Goal: Information Seeking & Learning: Learn about a topic

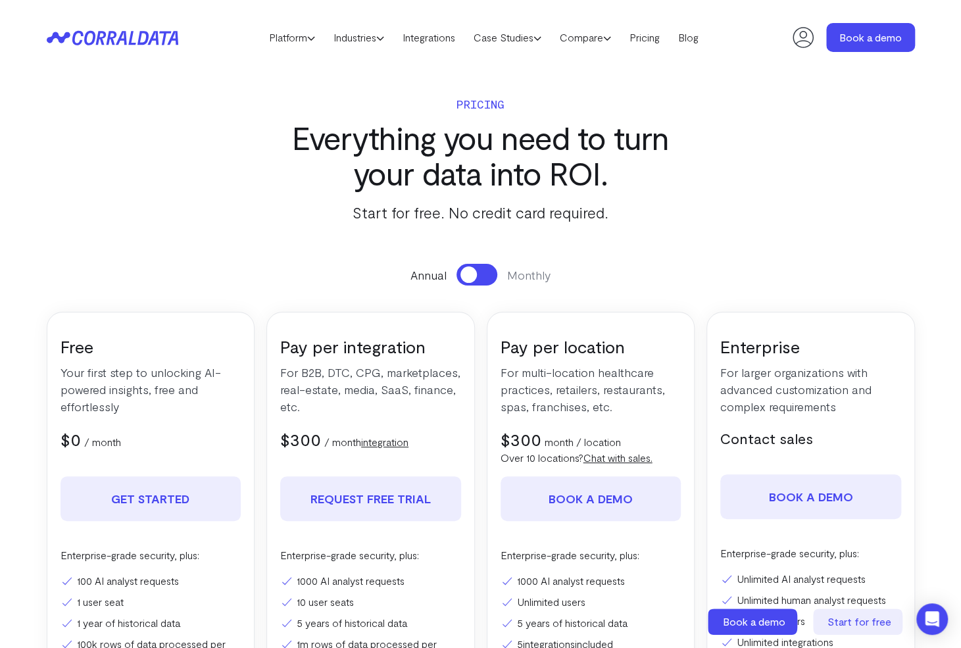
click at [388, 143] on h3 "Everything you need to turn your data into ROI." at bounding box center [480, 155] width 427 height 71
click at [370, 45] on link "Industries" at bounding box center [358, 38] width 69 height 20
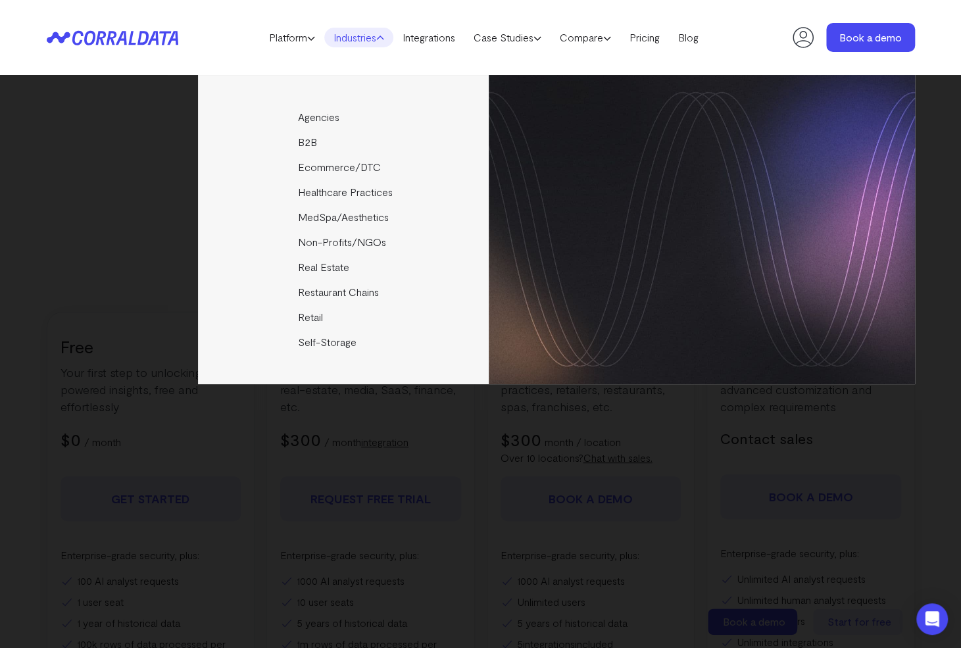
click at [444, 22] on header "Platform AI Reporting Use AI to effortlessly answer any business questions from…" at bounding box center [481, 37] width 868 height 75
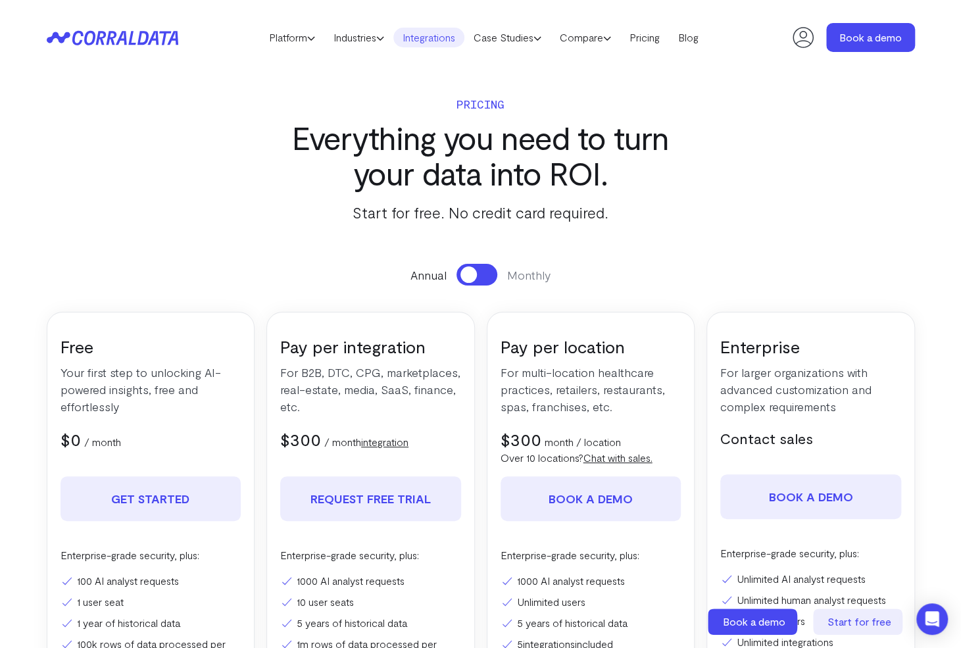
click at [441, 35] on link "Integrations" at bounding box center [428, 38] width 71 height 20
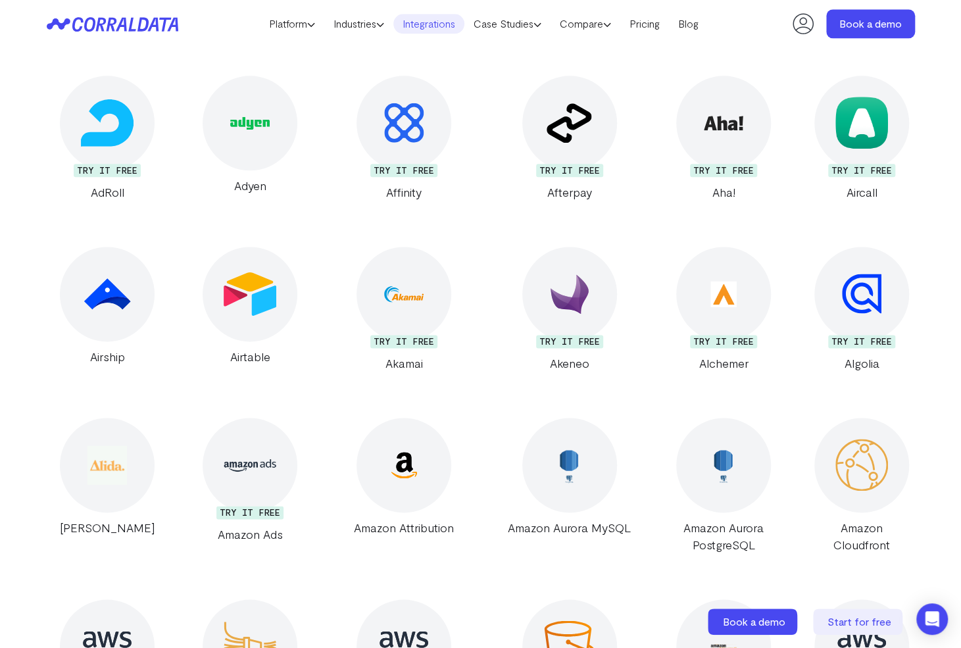
scroll to position [498, 0]
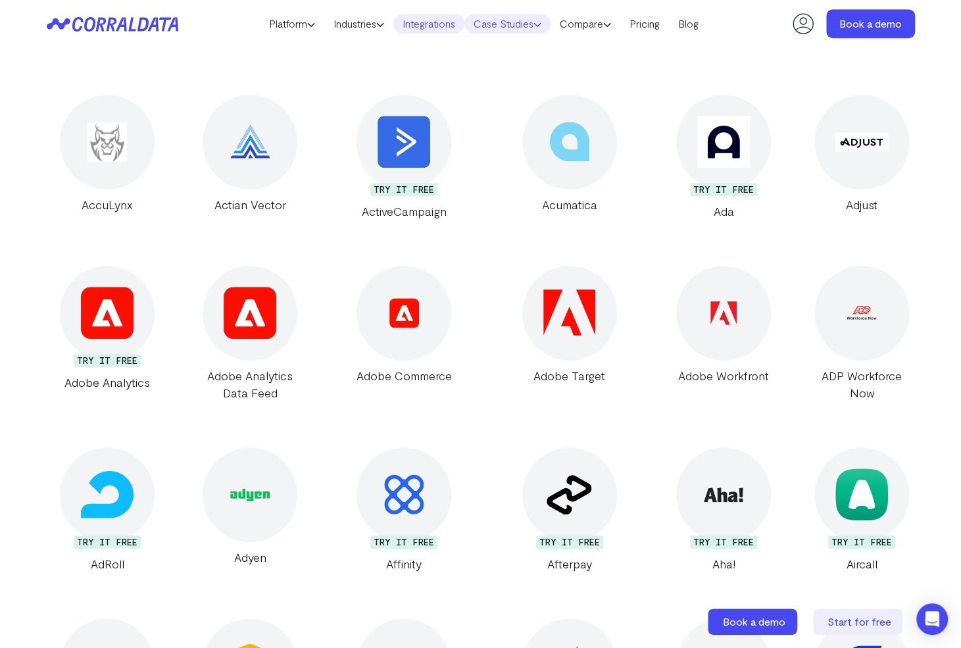
click at [547, 26] on link "Case Studies" at bounding box center [507, 24] width 86 height 20
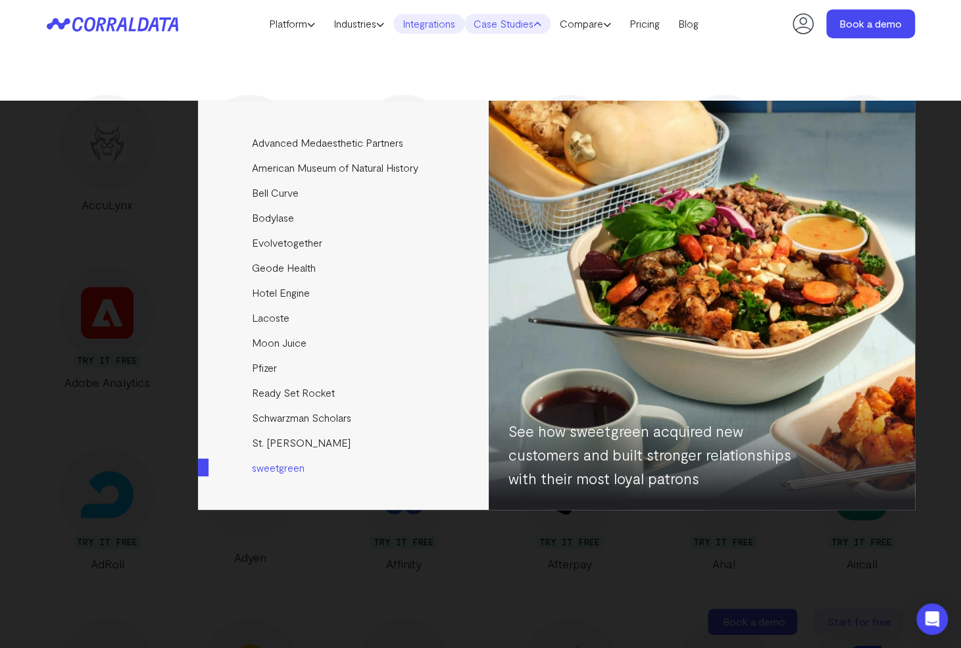
click at [277, 466] on link "sweetgreen" at bounding box center [344, 467] width 293 height 25
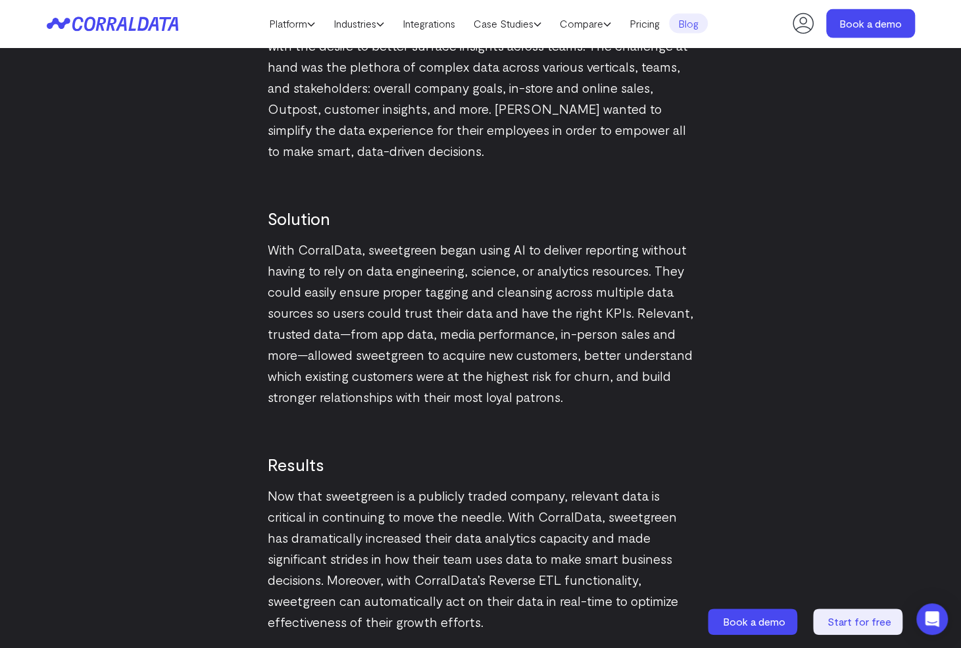
scroll to position [1466, 0]
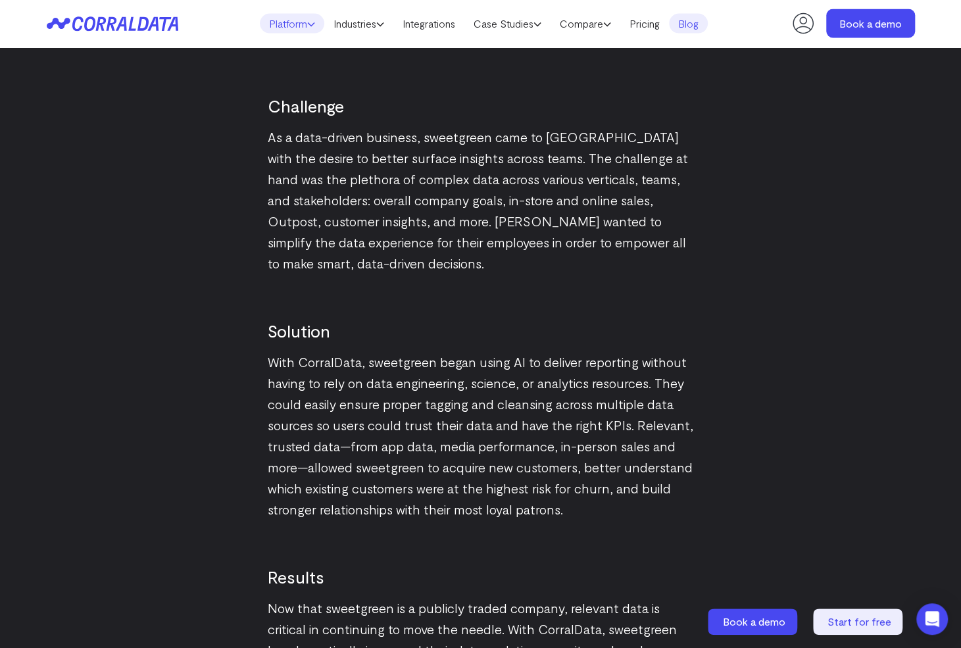
click at [310, 24] on link "Platform" at bounding box center [292, 24] width 64 height 20
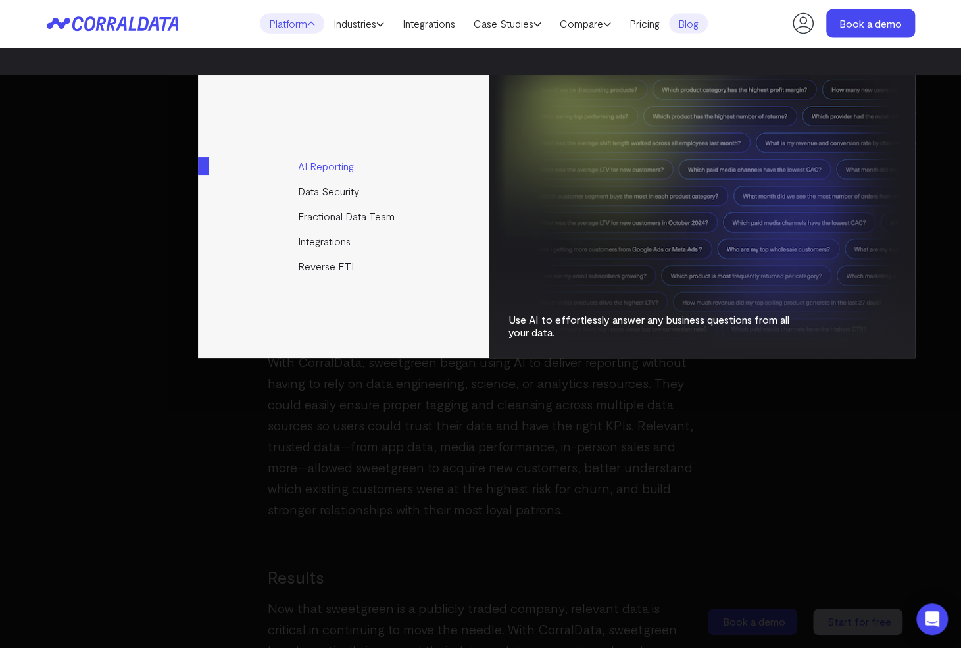
click at [318, 160] on link "AI Reporting" at bounding box center [344, 166] width 293 height 25
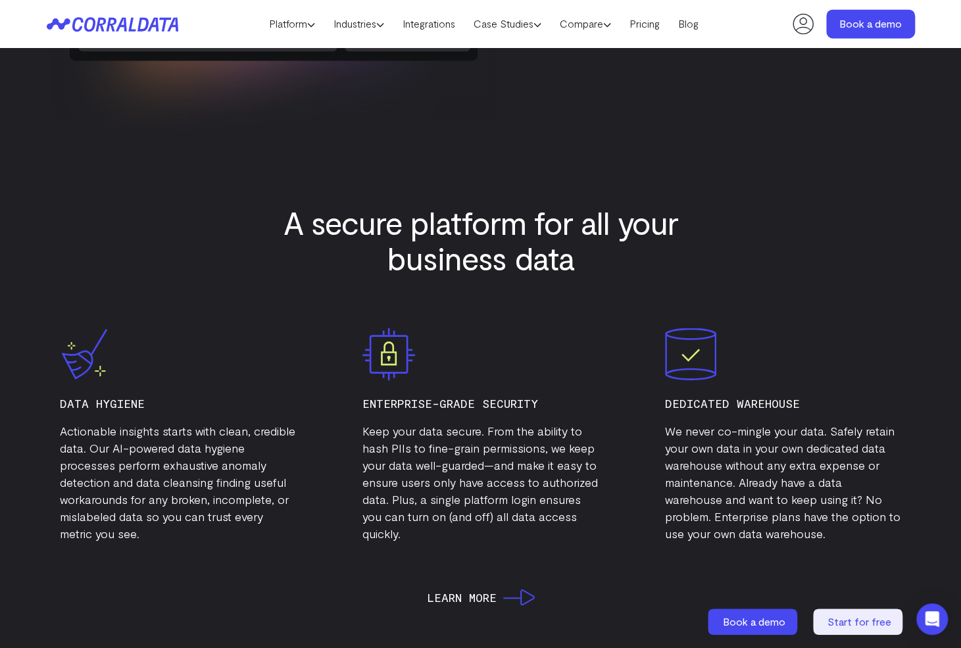
scroll to position [4114, 0]
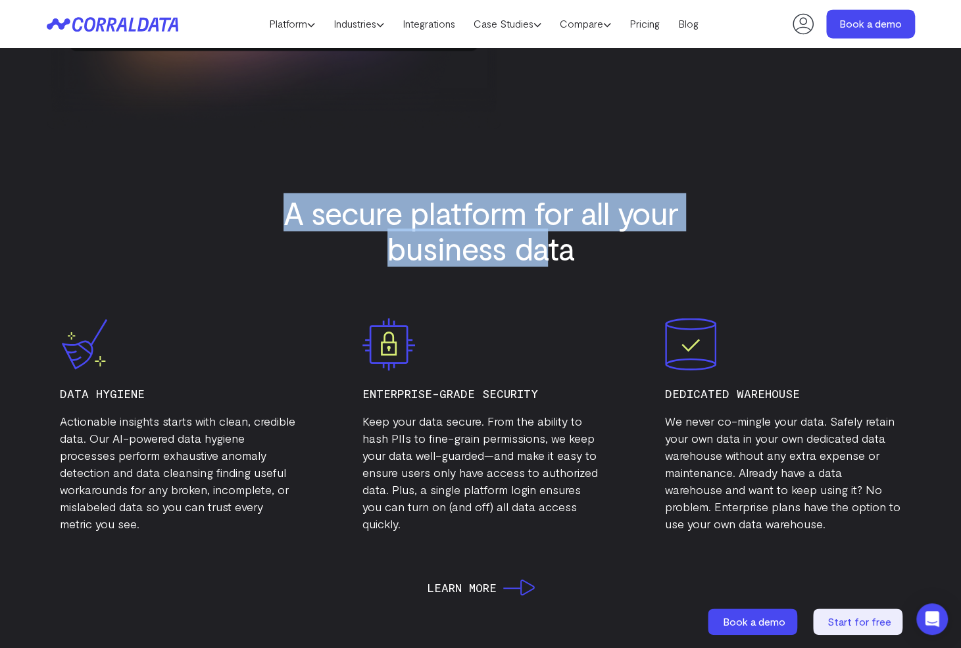
drag, startPoint x: 290, startPoint y: 212, endPoint x: 542, endPoint y: 267, distance: 257.7
click at [542, 267] on section "A secure platform for all your business data Data Hygiene Actionable insights s…" at bounding box center [481, 395] width 868 height 481
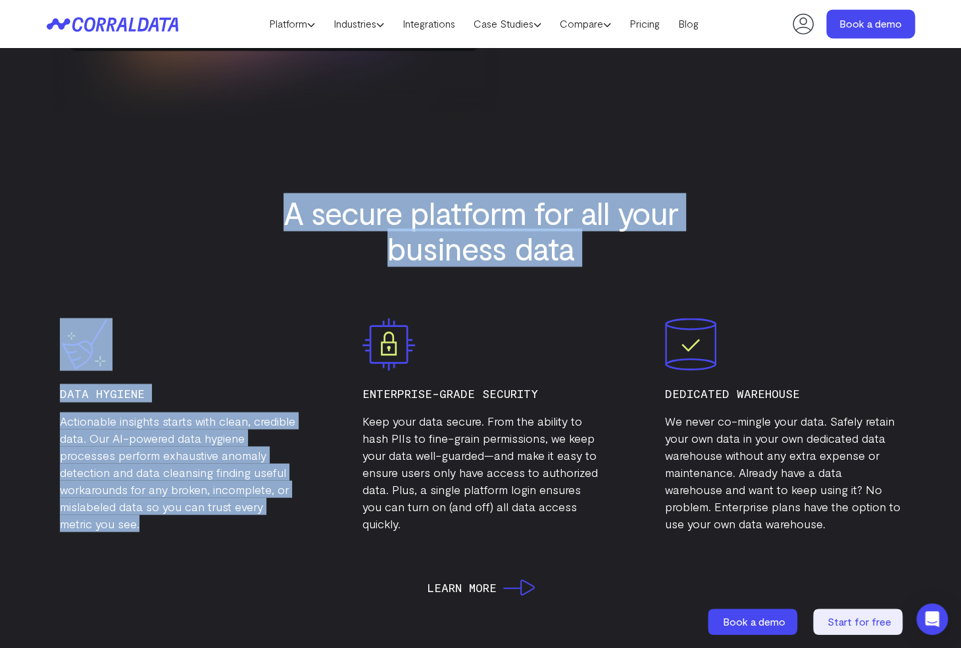
click at [542, 268] on section "A secure platform for all your business data Data Hygiene Actionable insights s…" at bounding box center [481, 395] width 868 height 481
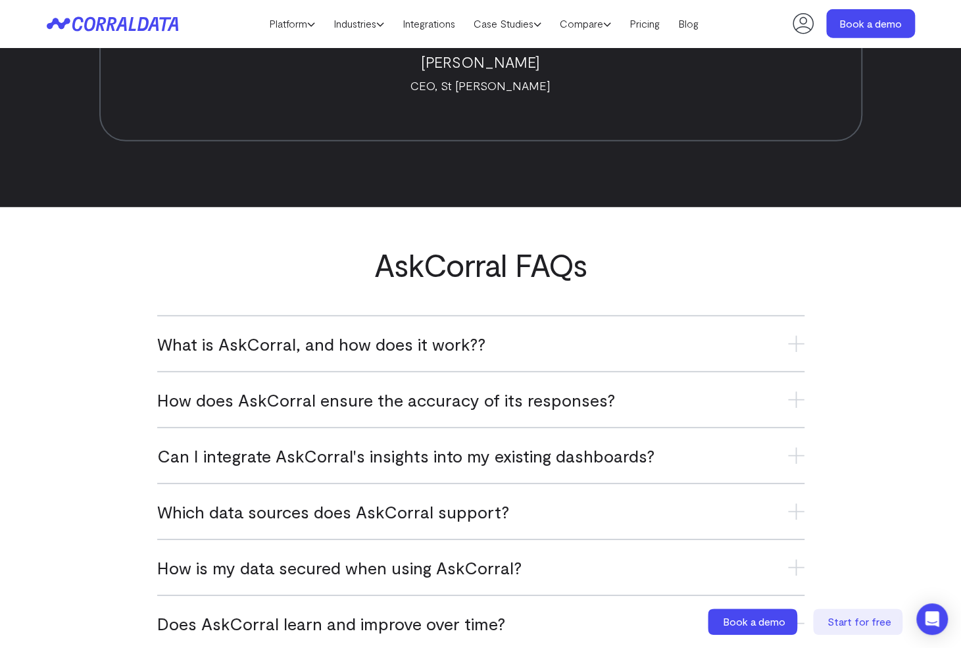
scroll to position [5166, 0]
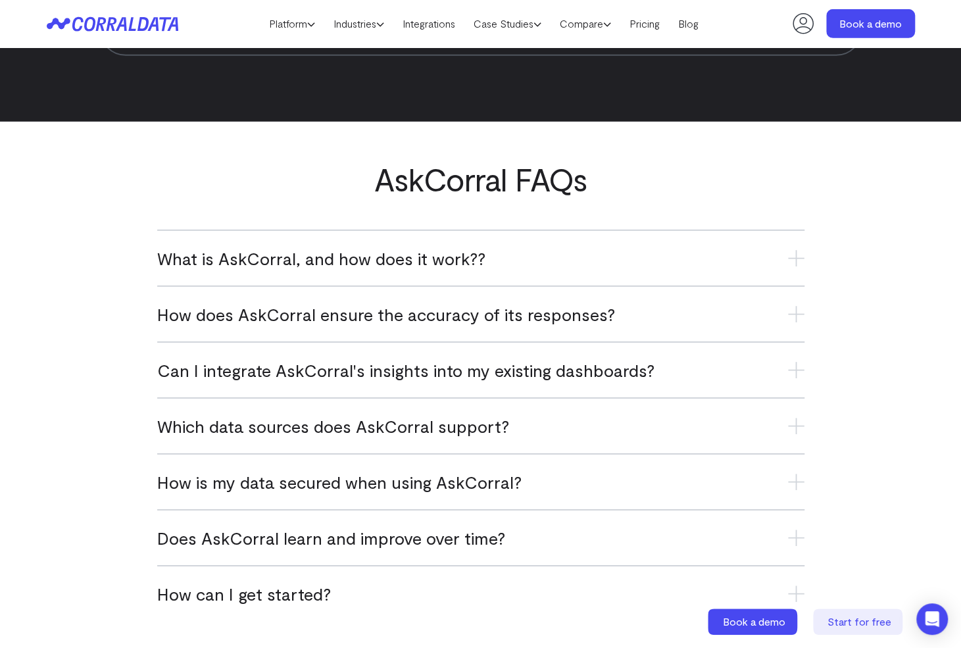
click at [373, 266] on span "What is AskCorral, and how does it work??" at bounding box center [321, 258] width 328 height 22
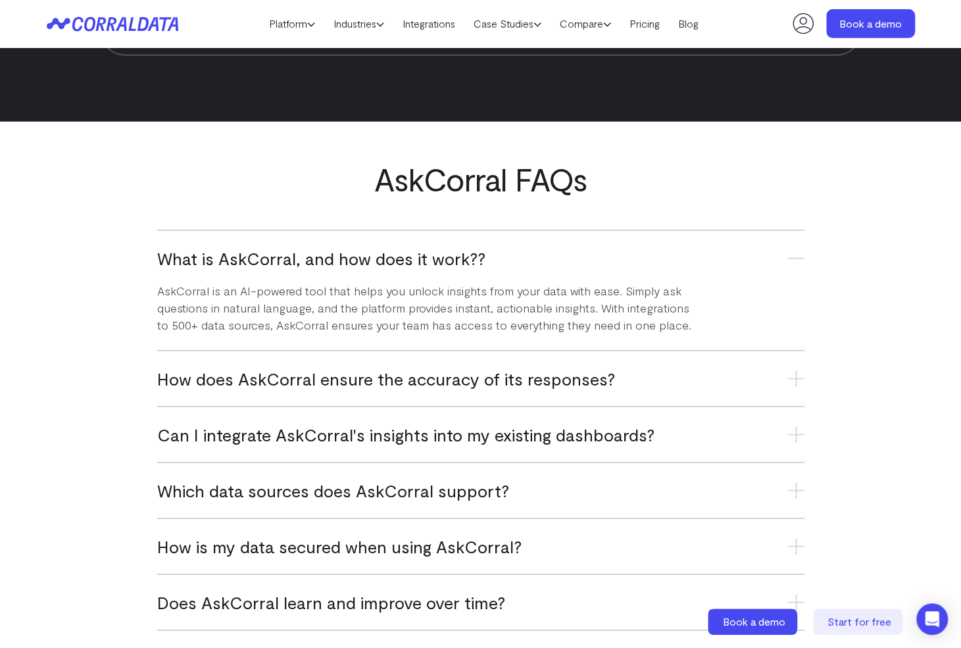
click at [437, 388] on span "How does AskCorral ensure the accuracy of its responses?" at bounding box center [386, 379] width 458 height 22
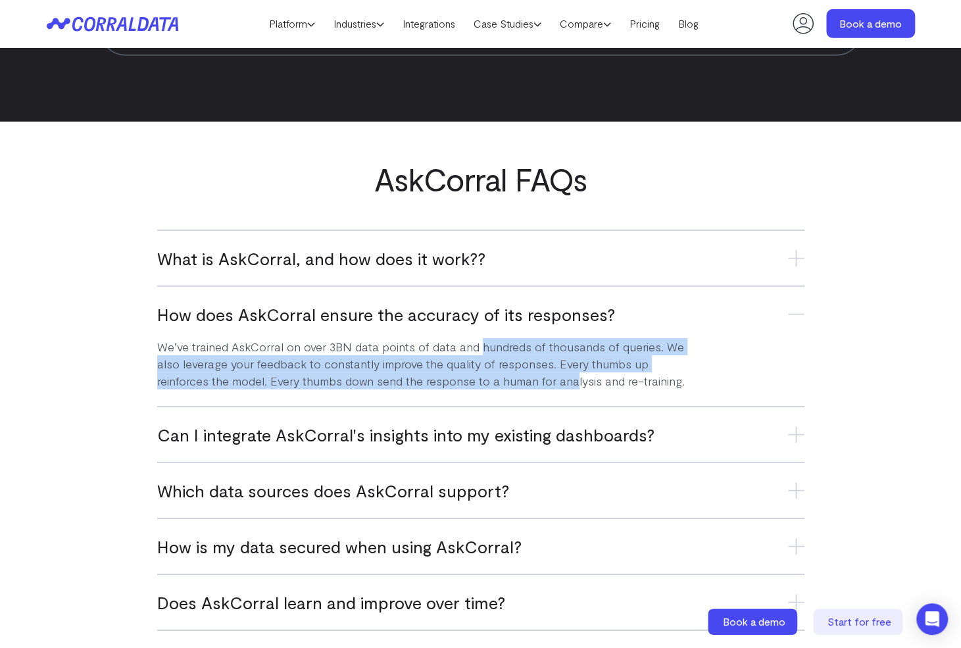
drag, startPoint x: 480, startPoint y: 350, endPoint x: 520, endPoint y: 373, distance: 45.9
click at [520, 373] on p "We’ve trained AskCorral on over 3BN data points of data and hundreds of thousan…" at bounding box center [428, 357] width 542 height 64
click at [521, 373] on p "We’ve trained AskCorral on over 3BN data points of data and hundreds of thousan…" at bounding box center [428, 357] width 542 height 64
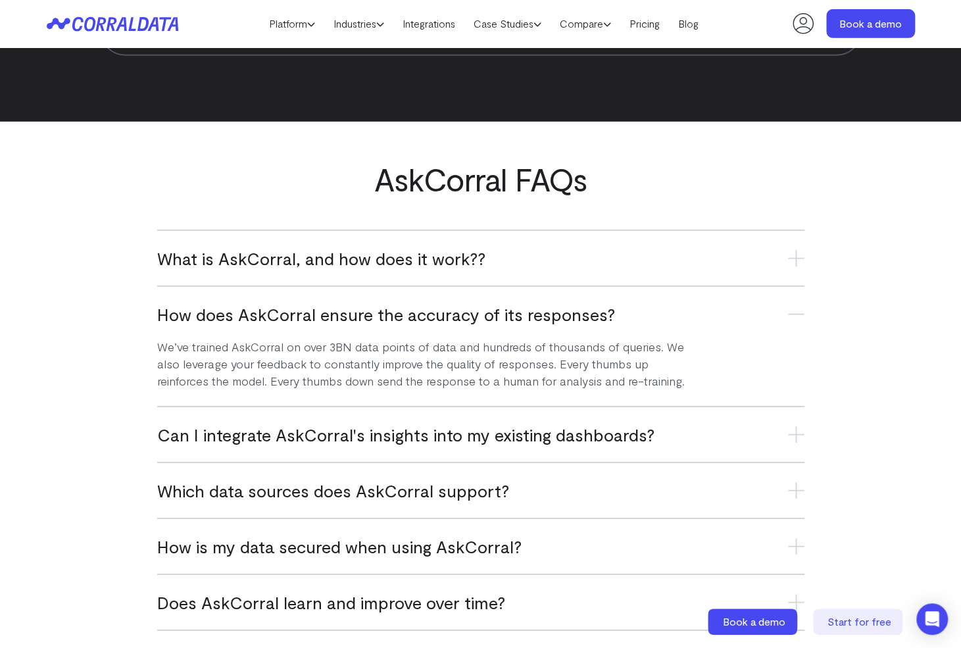
drag, startPoint x: 184, startPoint y: 72, endPoint x: 191, endPoint y: 10, distance: 62.2
click at [142, 26] on icon at bounding box center [112, 23] width 131 height 15
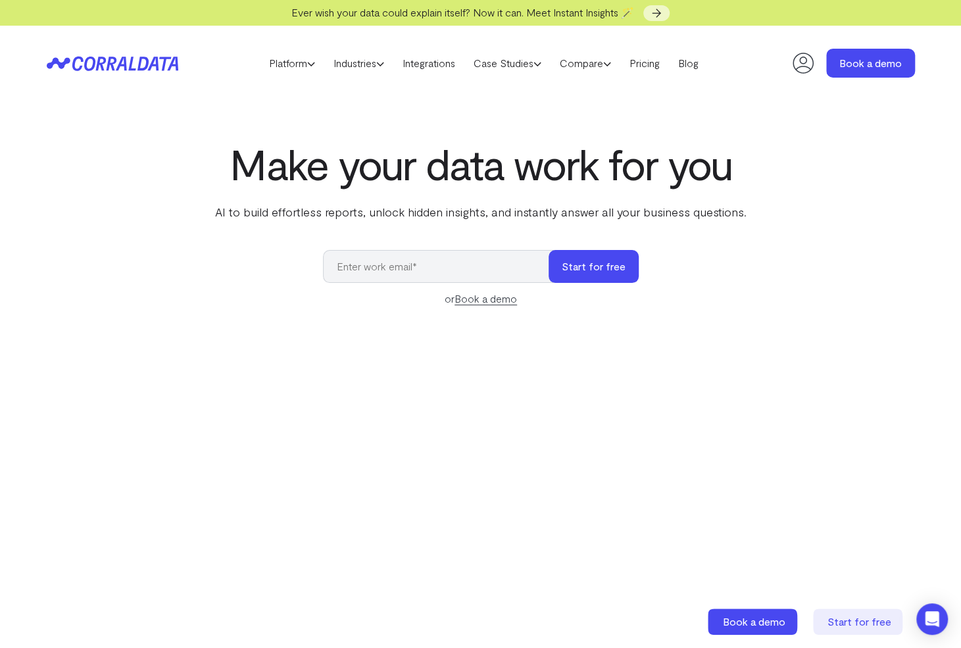
click at [126, 72] on header "Platform AI Reporting Use AI to effortlessly answer any business questions from…" at bounding box center [481, 63] width 868 height 75
click at [285, 65] on link "Platform" at bounding box center [292, 63] width 64 height 20
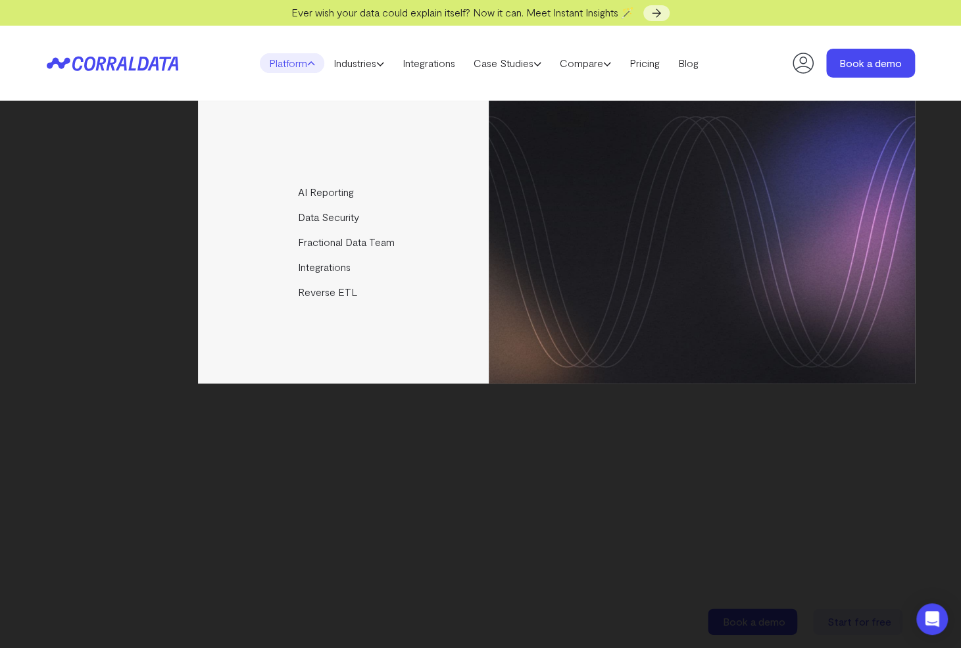
click at [151, 156] on div "AI Reporting Use AI to effortlessly answer any business questions from all your…" at bounding box center [481, 242] width 868 height 283
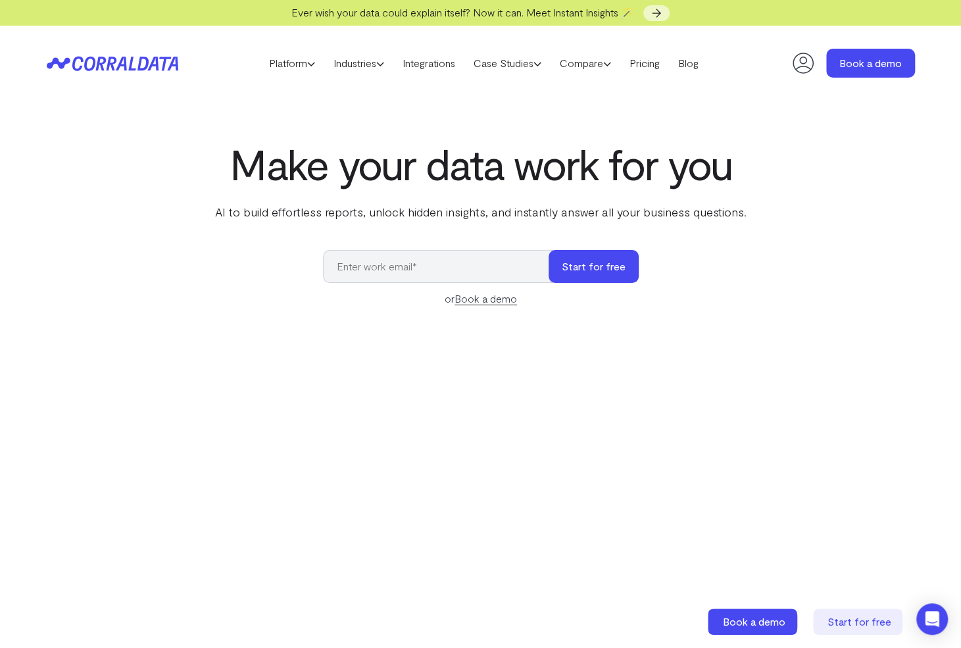
click at [130, 61] on icon at bounding box center [104, 63] width 64 height 14
drag, startPoint x: 269, startPoint y: 126, endPoint x: 285, endPoint y: 98, distance: 32.1
click at [269, 126] on section "Make your data work for you AI to build effortless reports, unlock hidden insig…" at bounding box center [480, 444] width 961 height 686
click at [350, 69] on link "Industries" at bounding box center [358, 63] width 69 height 20
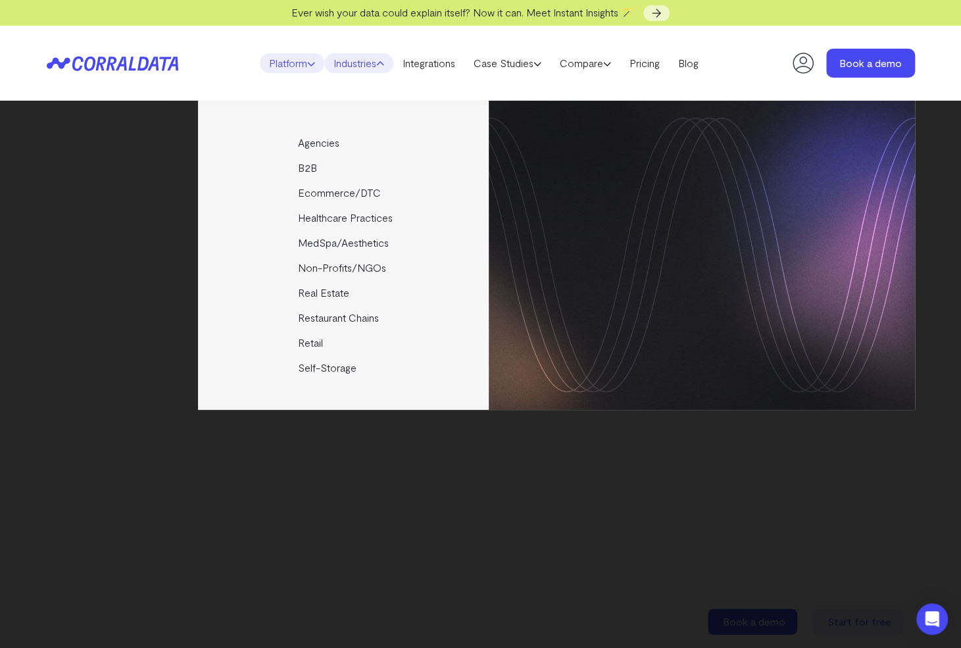
click at [300, 63] on link "Platform" at bounding box center [292, 63] width 64 height 20
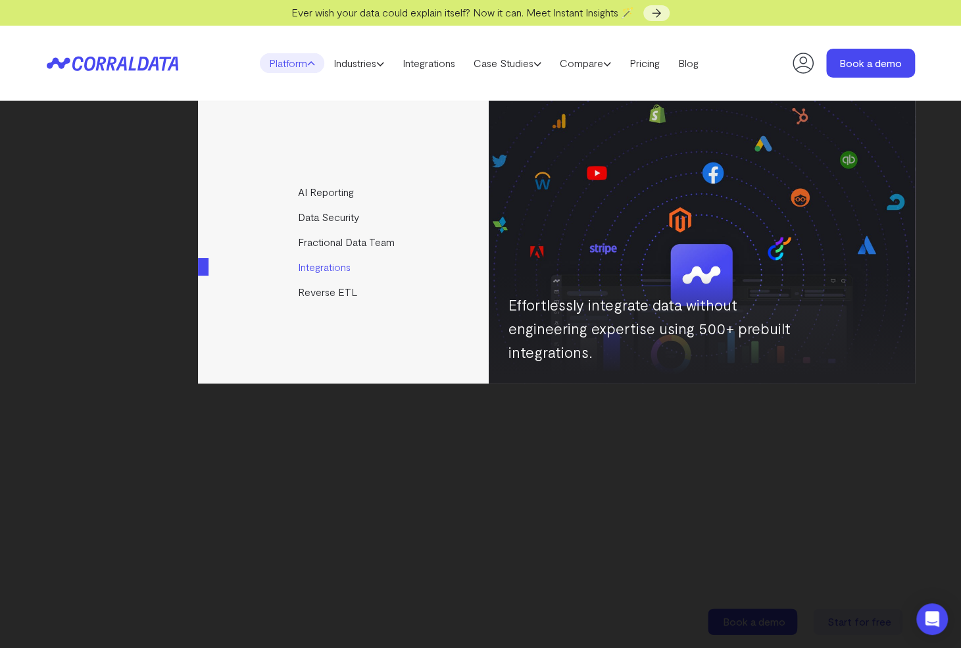
click at [331, 270] on link "Integrations" at bounding box center [344, 266] width 293 height 25
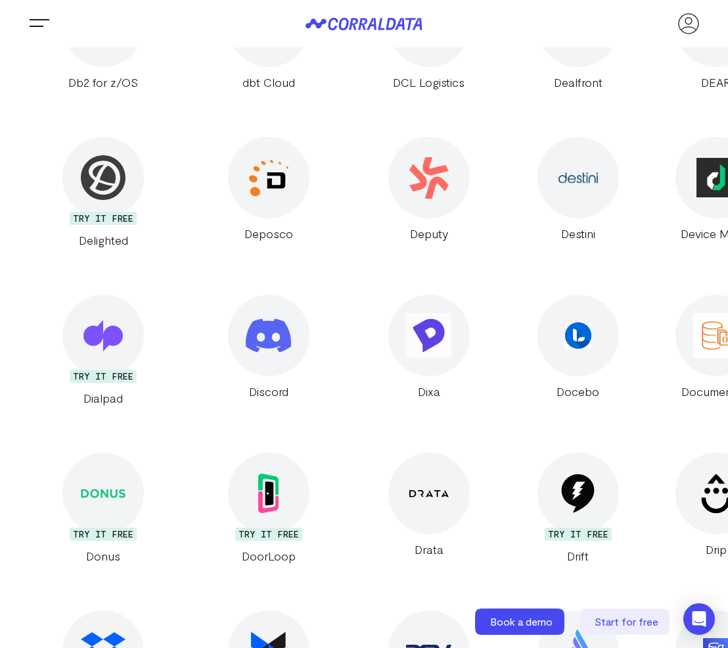
scroll to position [7024, 0]
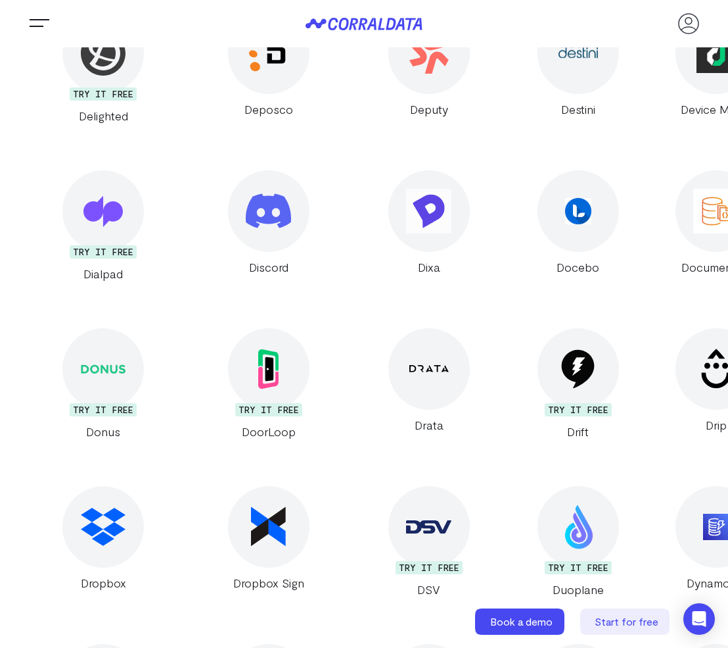
drag, startPoint x: 718, startPoint y: 109, endPoint x: 732, endPoint y: 55, distance: 55.8
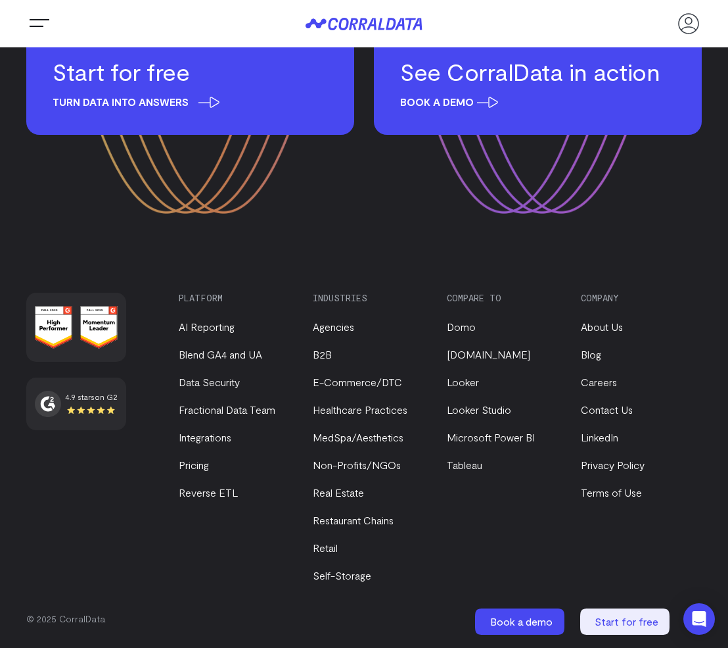
scroll to position [28853, 0]
click at [199, 471] on link "Pricing" at bounding box center [194, 464] width 30 height 12
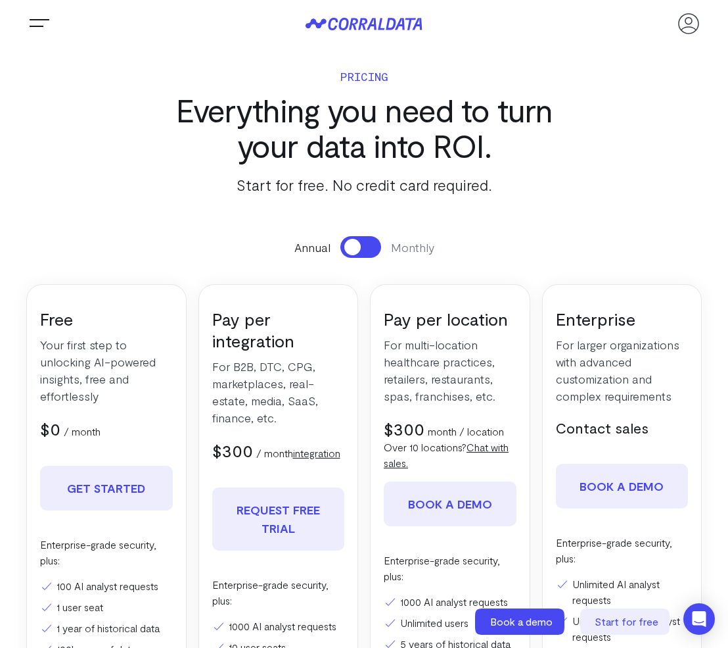
click at [580, 157] on section "Pricing Everything you need to turn your data into ROI. Start for free. No cred…" at bounding box center [364, 446] width 728 height 798
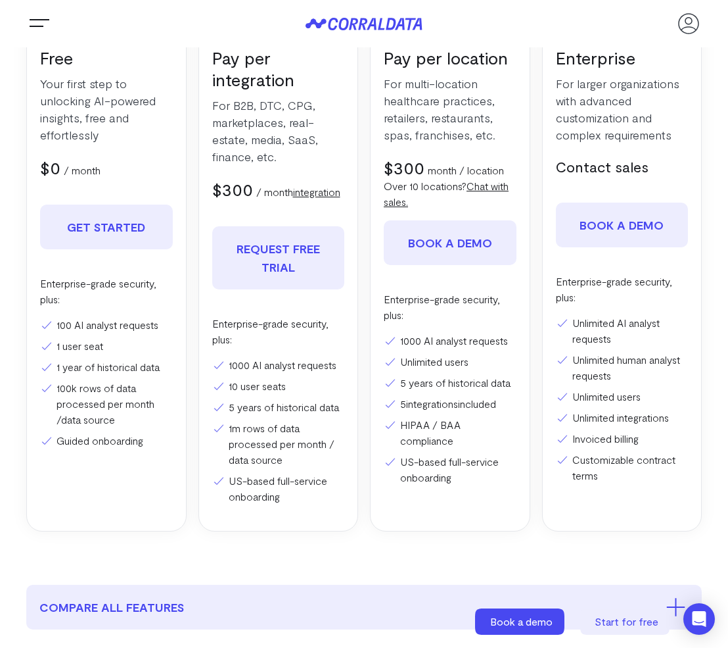
scroll to position [263, 0]
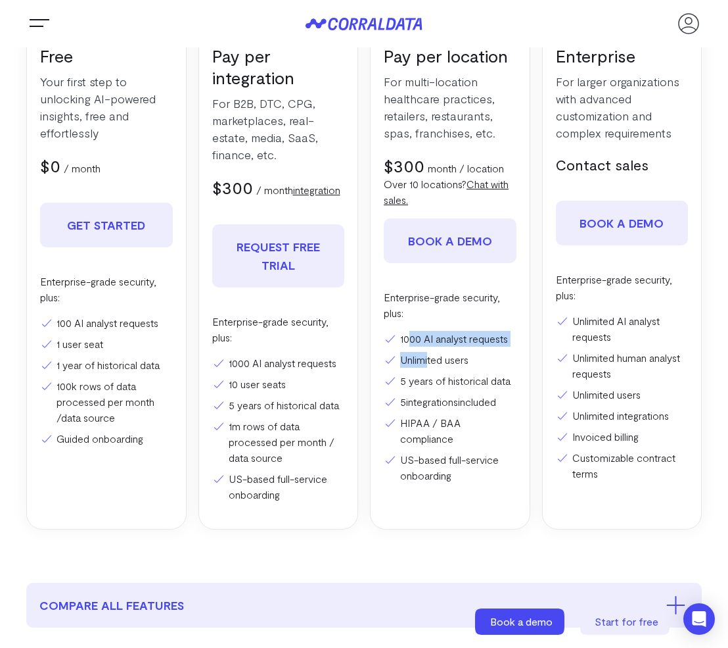
drag, startPoint x: 410, startPoint y: 335, endPoint x: 450, endPoint y: 397, distance: 74.2
click at [450, 397] on ul "1000 AI analyst requests Unlimited users 5 years of historical data 5 integrati…" at bounding box center [450, 407] width 133 height 153
click at [450, 397] on link "integrations" at bounding box center [432, 401] width 52 height 12
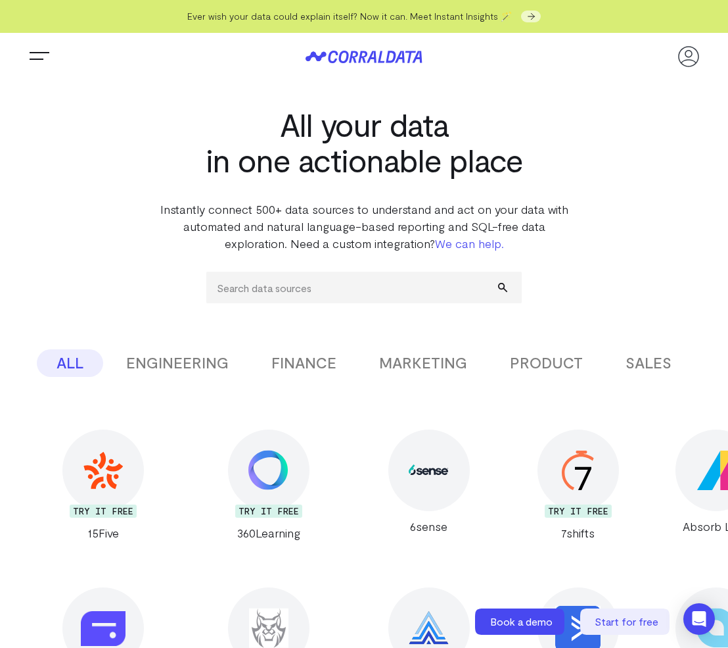
click at [472, 374] on button "MARKETING" at bounding box center [424, 363] width 128 height 28
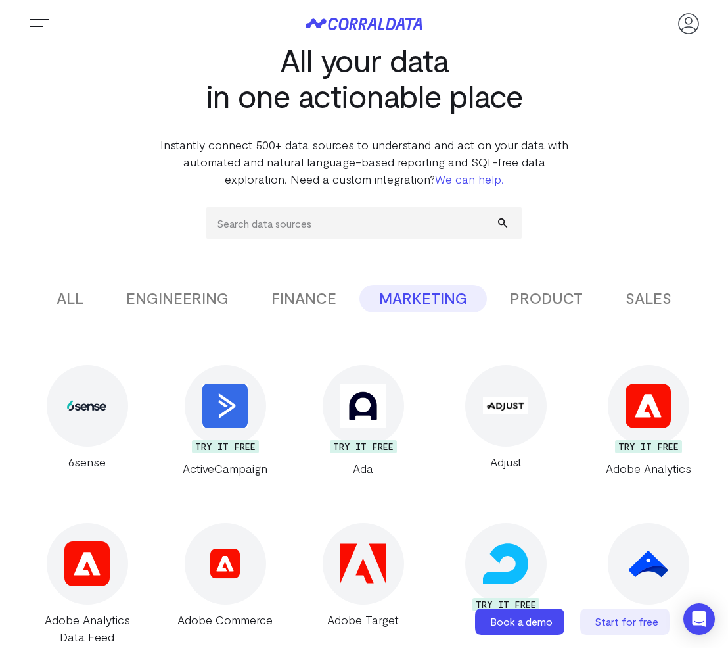
scroll to position [66, 0]
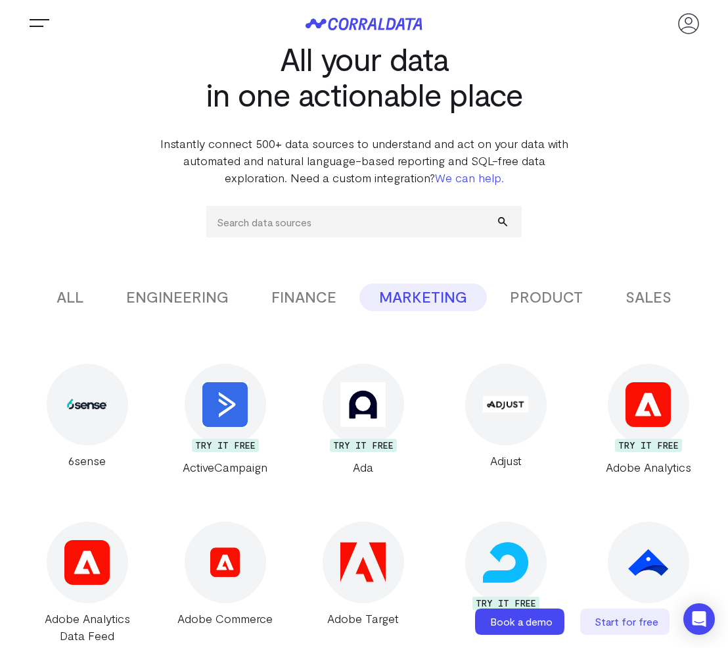
click at [286, 296] on button "FINANCE" at bounding box center [304, 297] width 105 height 28
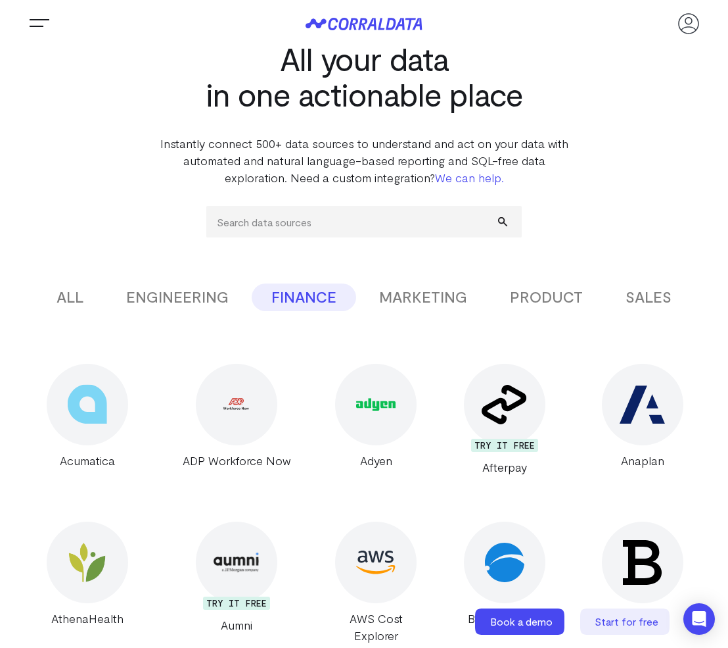
click at [570, 297] on button "PRODUCT" at bounding box center [546, 297] width 112 height 28
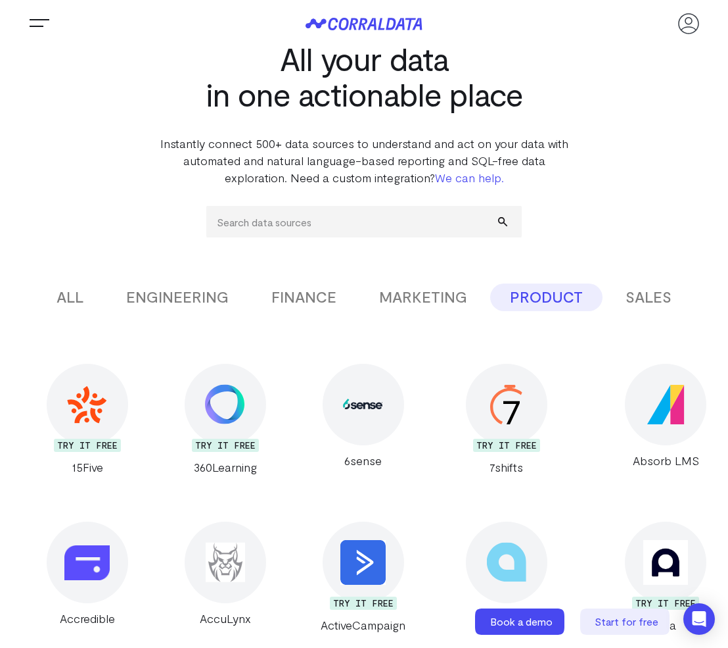
click at [663, 300] on button "SALES" at bounding box center [648, 297] width 85 height 28
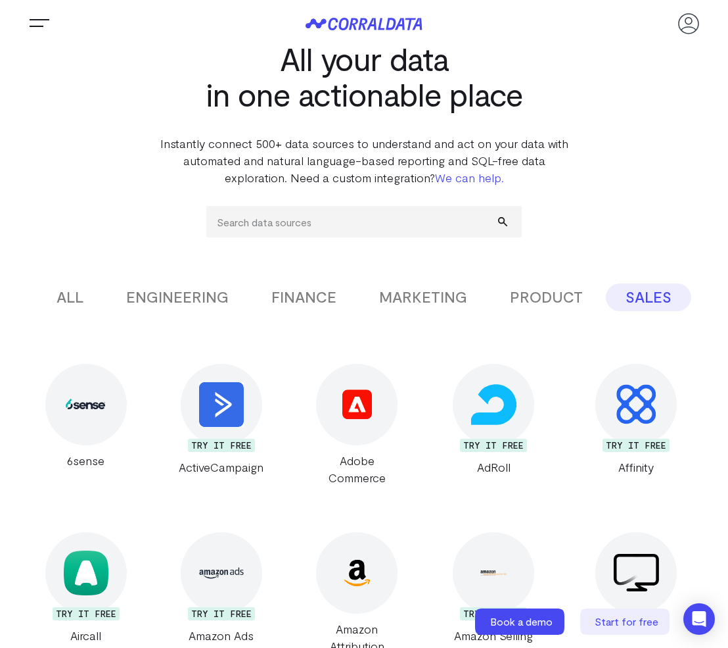
click at [159, 301] on button "ENGINEERING" at bounding box center [178, 297] width 142 height 28
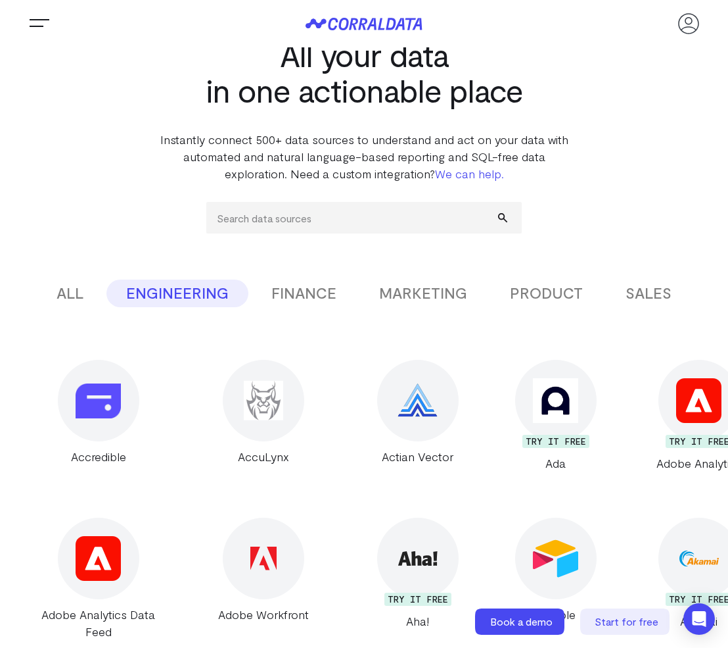
scroll to position [0, 0]
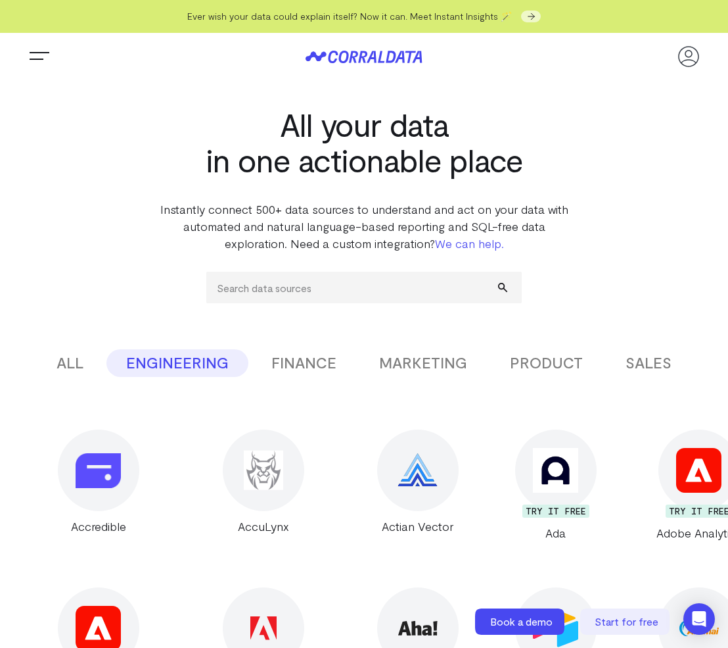
click at [75, 361] on button "ALL" at bounding box center [70, 363] width 66 height 28
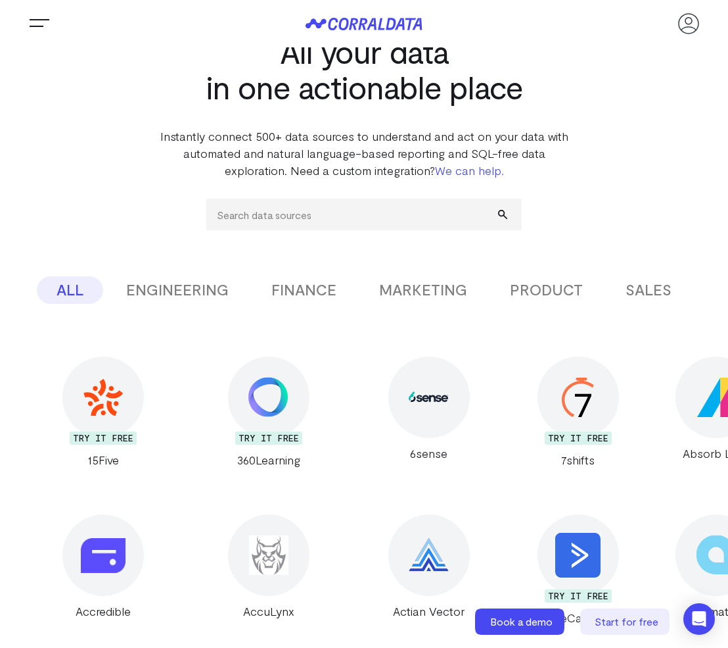
scroll to position [131, 0]
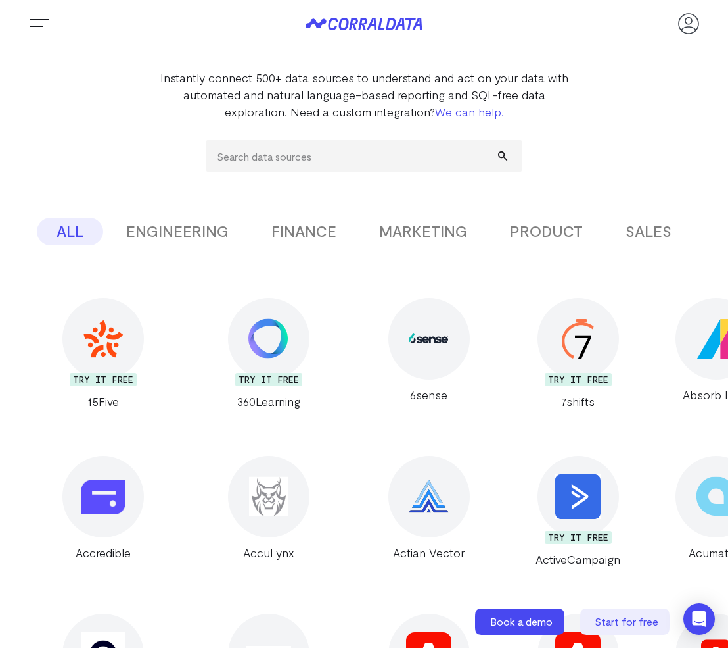
click at [302, 232] on button "FINANCE" at bounding box center [304, 232] width 105 height 28
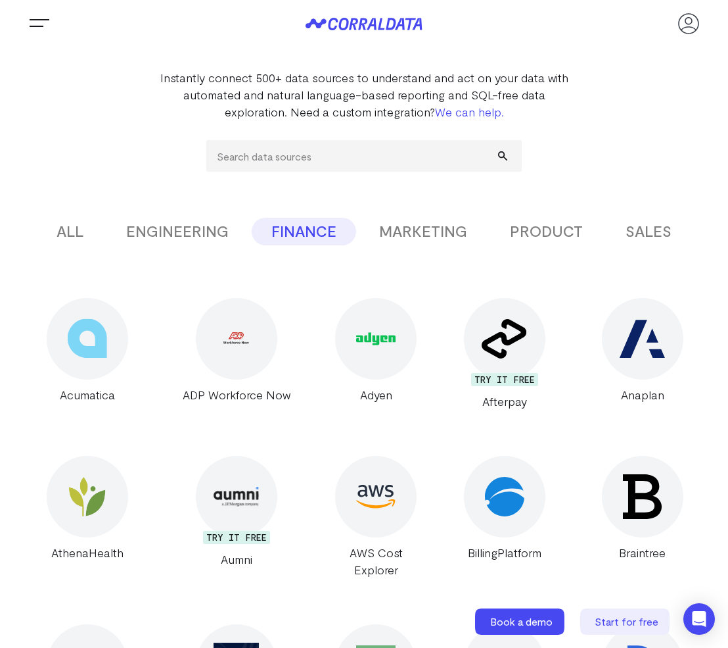
click at [59, 227] on button "ALL" at bounding box center [70, 232] width 66 height 28
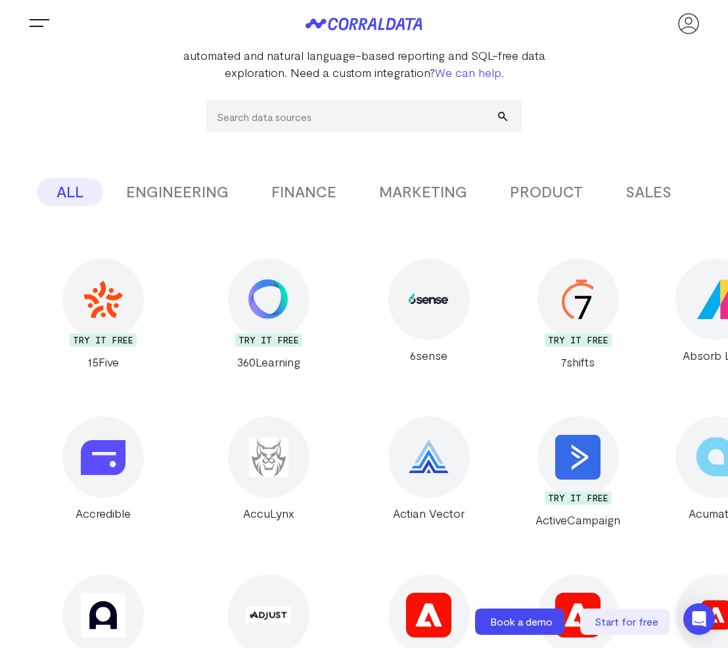
scroll to position [263, 0]
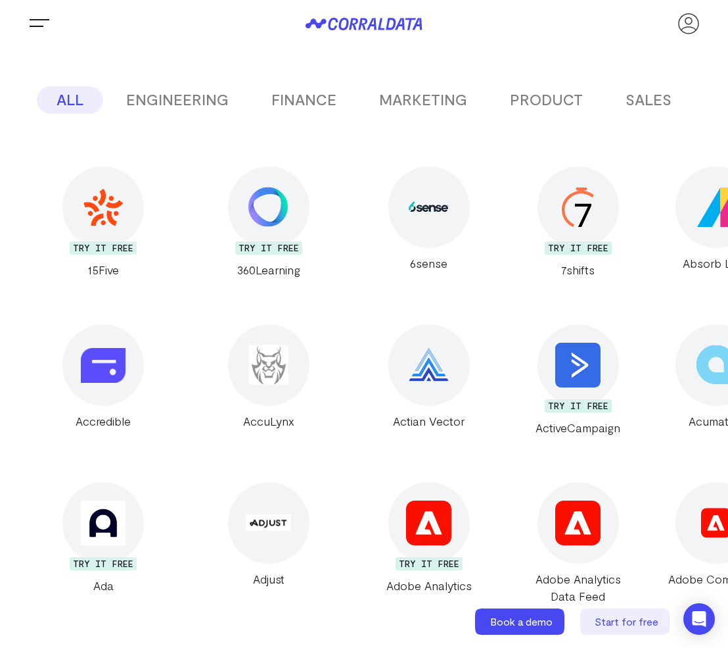
click at [87, 209] on img at bounding box center [103, 207] width 40 height 38
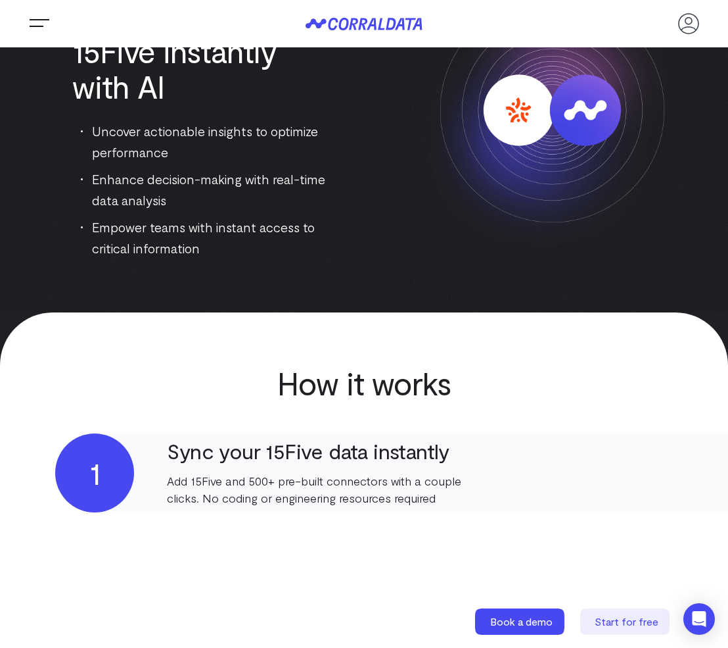
scroll to position [131, 0]
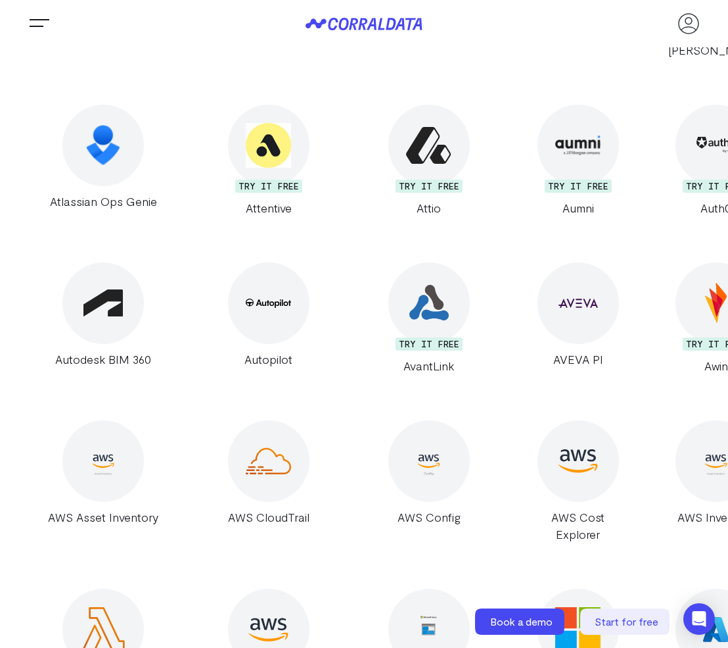
scroll to position [2301, 0]
